Goal: Transaction & Acquisition: Purchase product/service

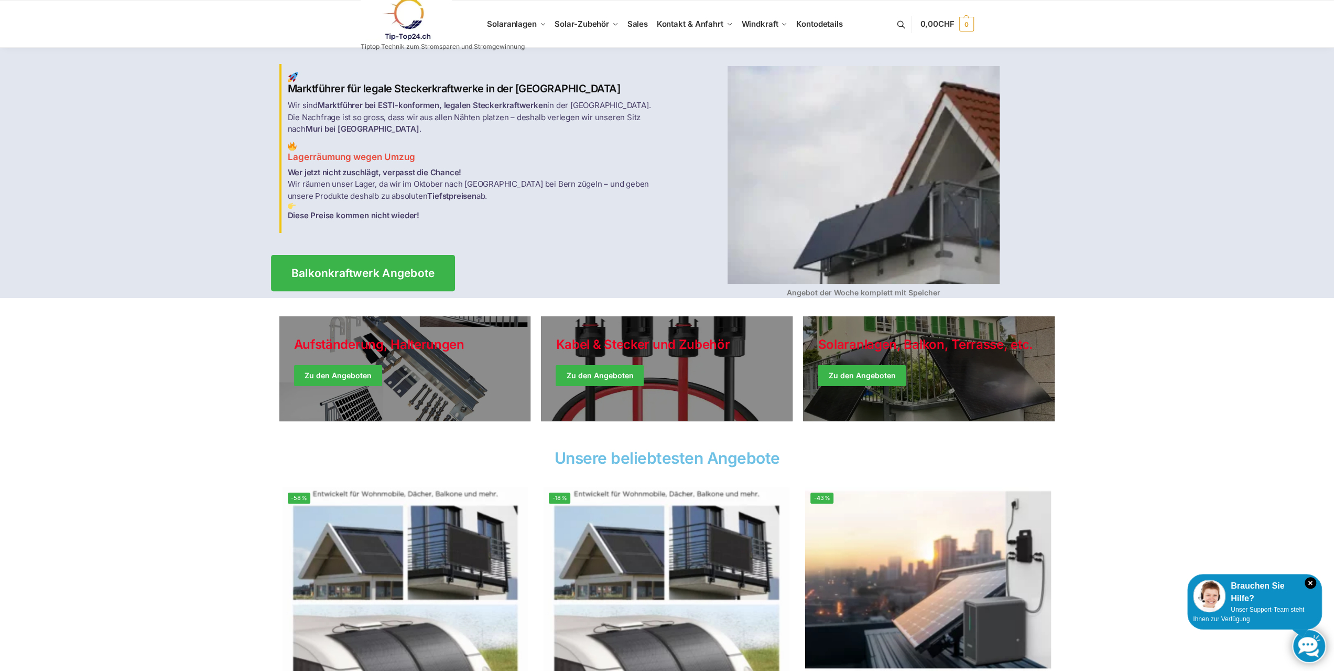
click at [359, 271] on span "Balkonkraftwerk Angebote" at bounding box center [363, 272] width 144 height 11
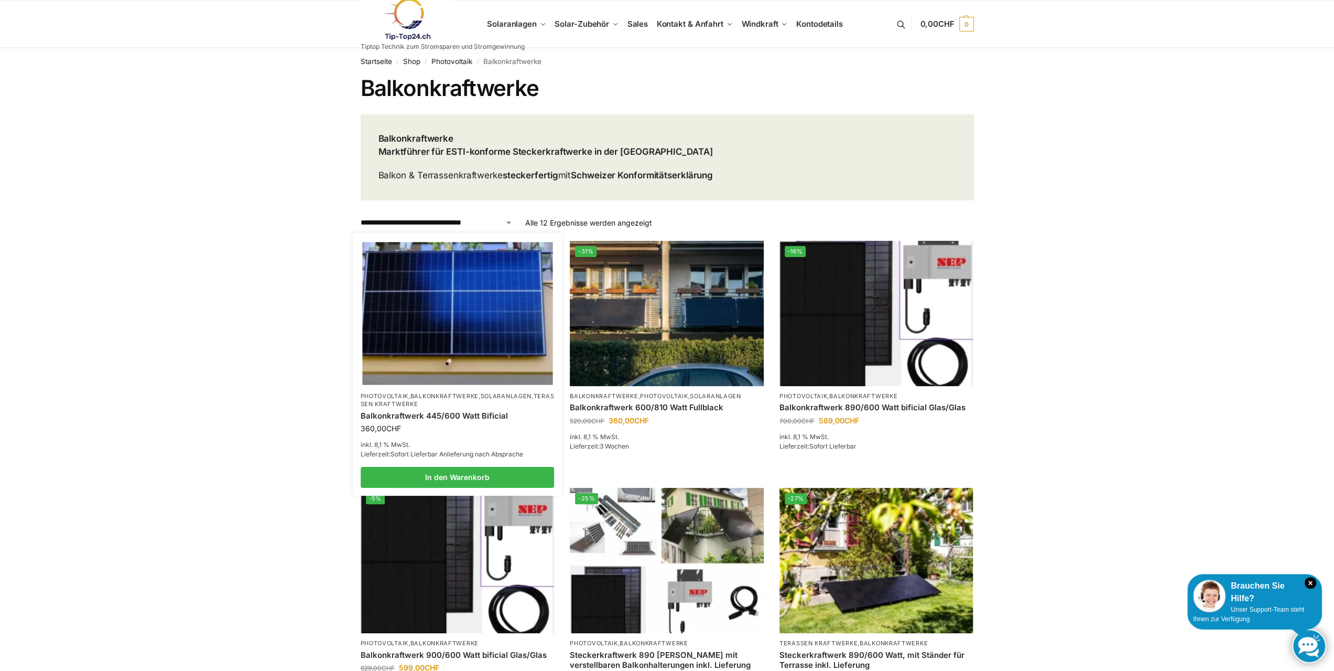
click at [421, 327] on img at bounding box center [457, 313] width 190 height 143
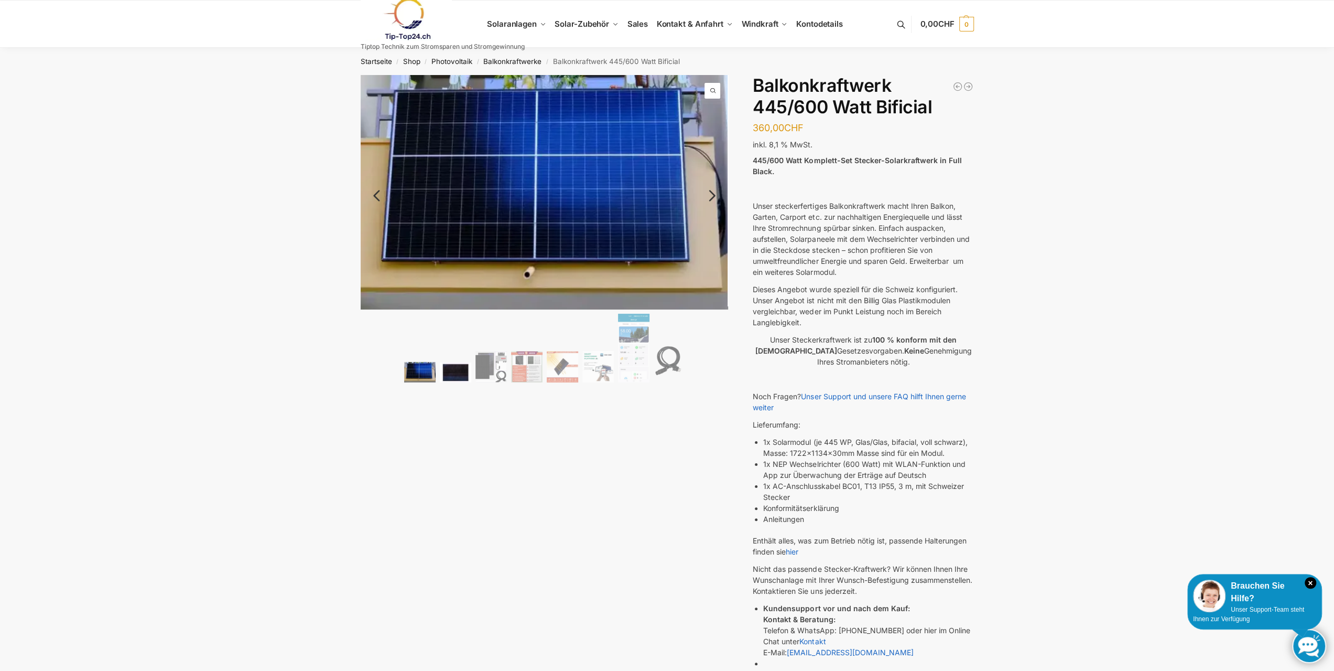
click at [458, 370] on img at bounding box center [455, 372] width 31 height 20
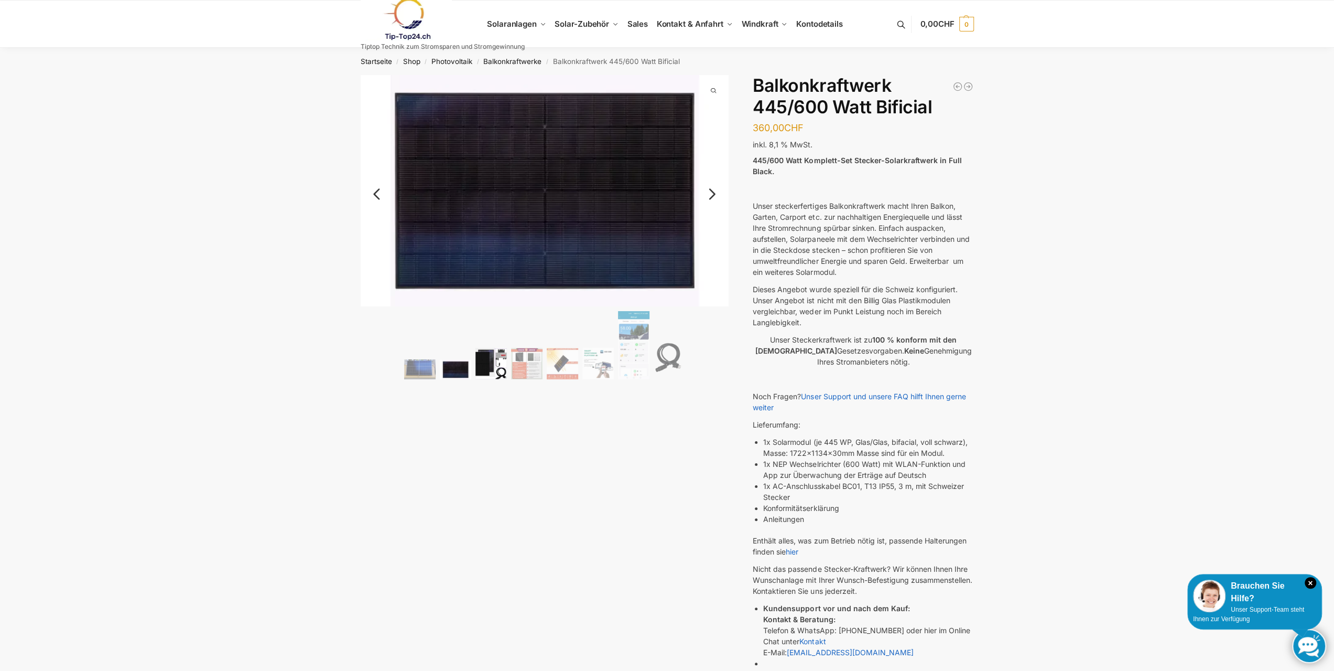
click at [489, 370] on img at bounding box center [491, 363] width 31 height 31
